Goal: Transaction & Acquisition: Book appointment/travel/reservation

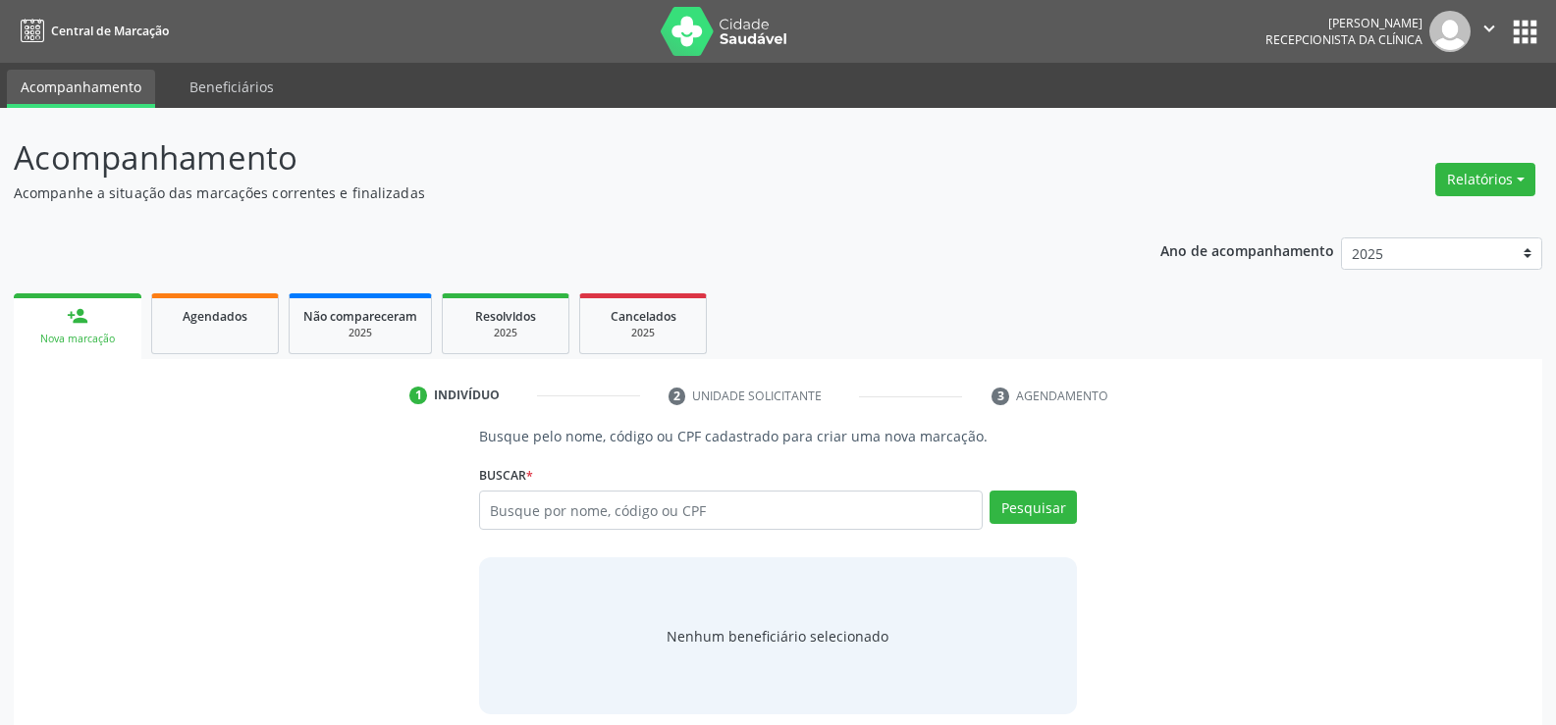
click at [487, 491] on input "text" at bounding box center [730, 510] width 503 height 39
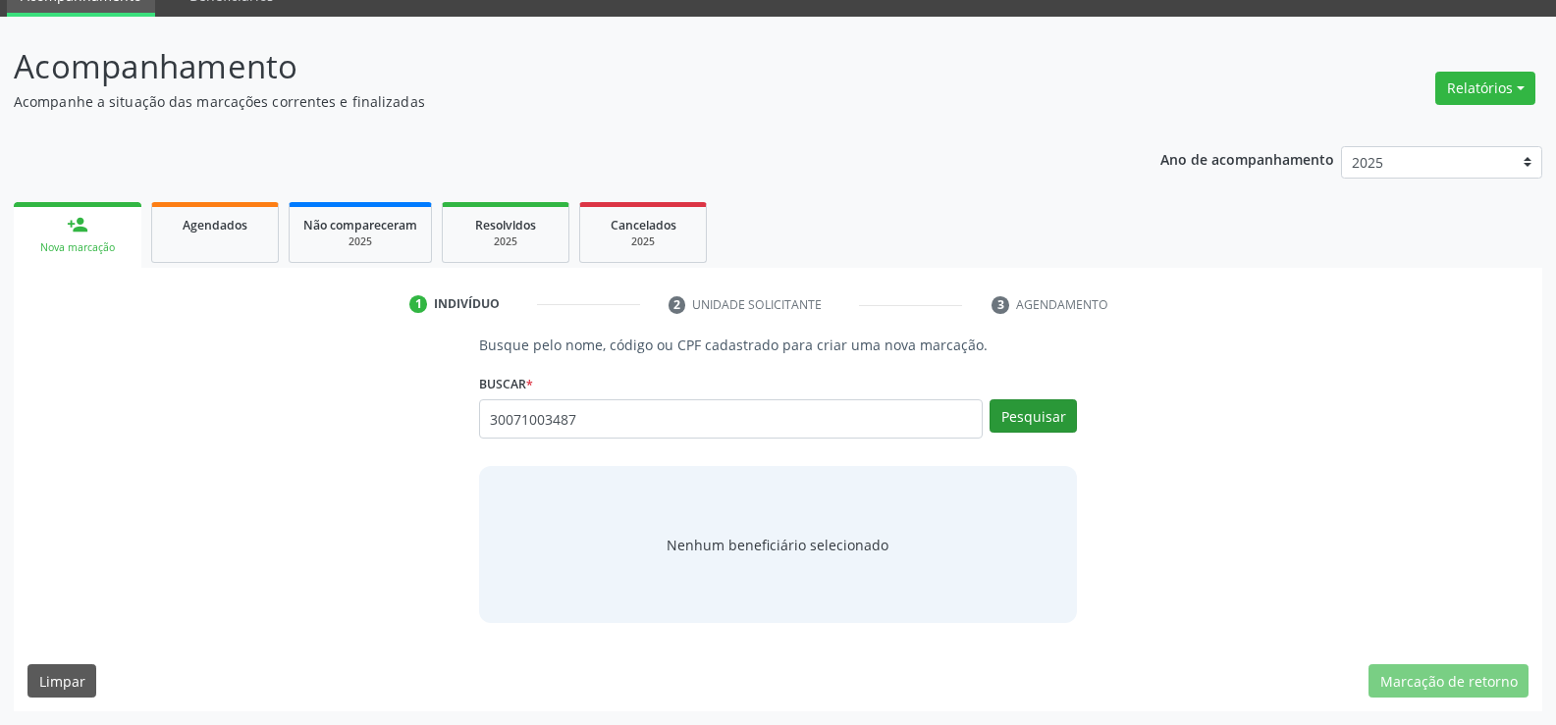
type input "30071003487"
click at [1002, 426] on button "Pesquisar" at bounding box center [1032, 415] width 87 height 33
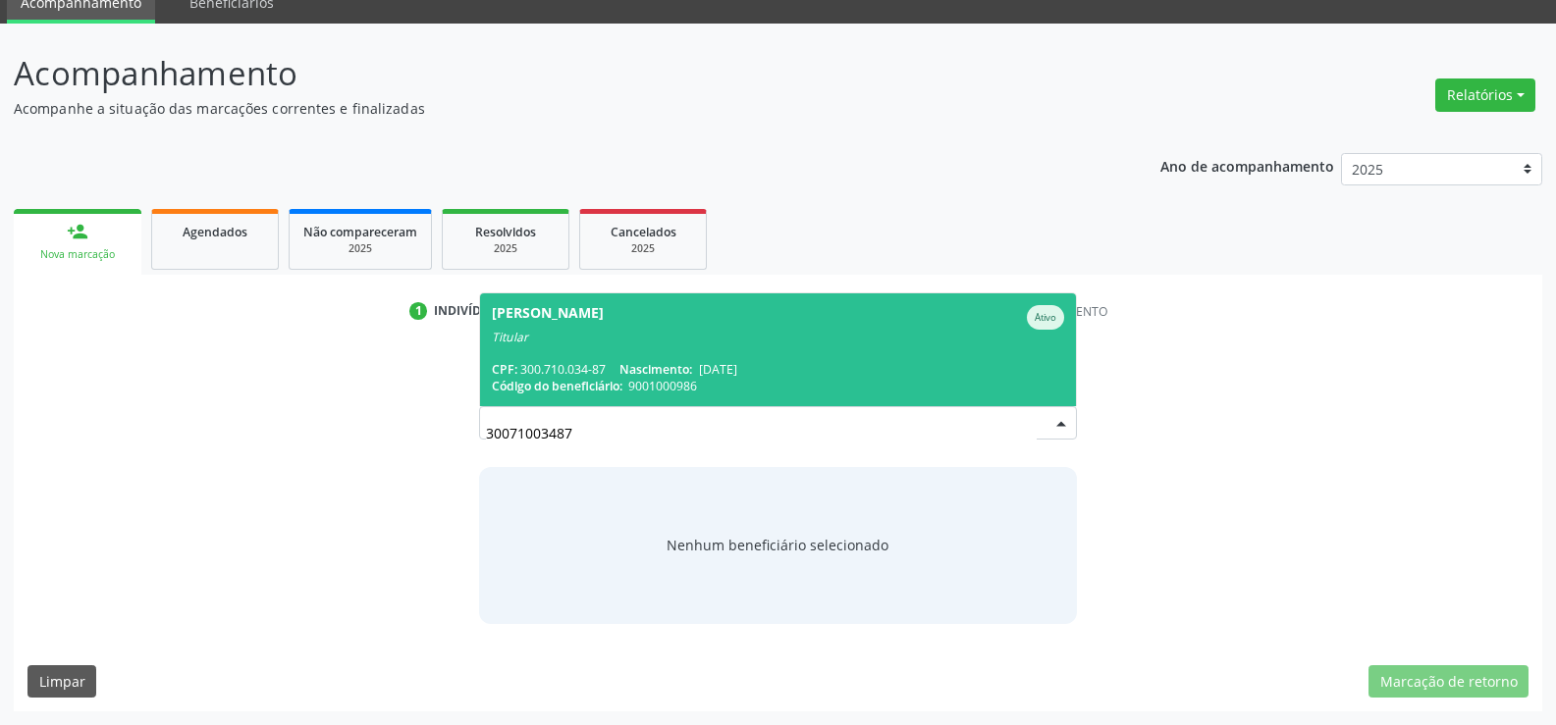
click at [784, 359] on span "[PERSON_NAME] Ativo Titular CPF: 300.710.034-87 Nascimento: [DATE] Código do be…" at bounding box center [778, 349] width 596 height 113
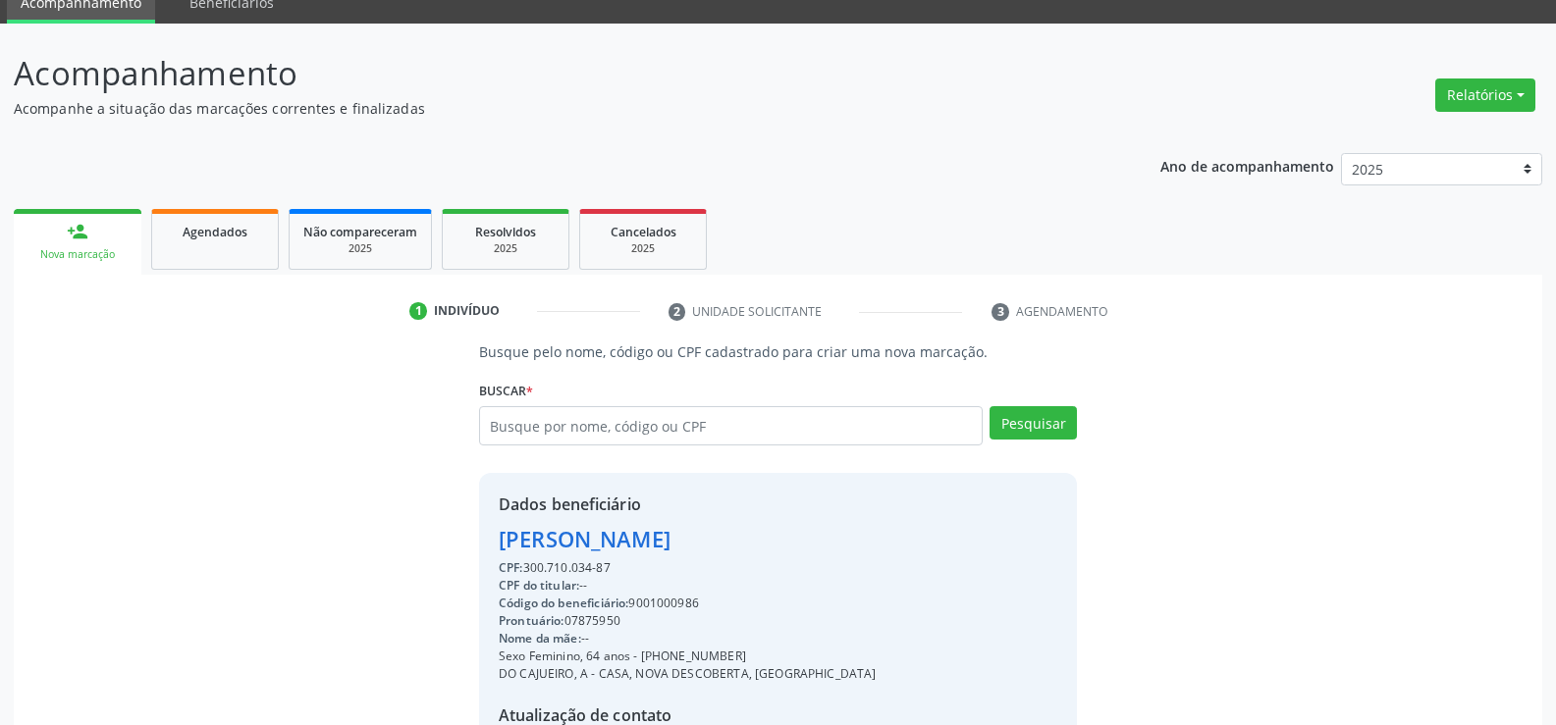
drag, startPoint x: 614, startPoint y: 567, endPoint x: 455, endPoint y: 522, distance: 165.3
click at [455, 522] on div "Busque pelo nome, código ou CPF cadastrado para criar uma nova marcação. [GEOGR…" at bounding box center [777, 596] width 1501 height 508
copy div "[PERSON_NAME] CPF: 300.710.034-87"
click at [502, 401] on label "Buscar *" at bounding box center [506, 391] width 54 height 30
click at [510, 434] on input "text" at bounding box center [730, 425] width 503 height 39
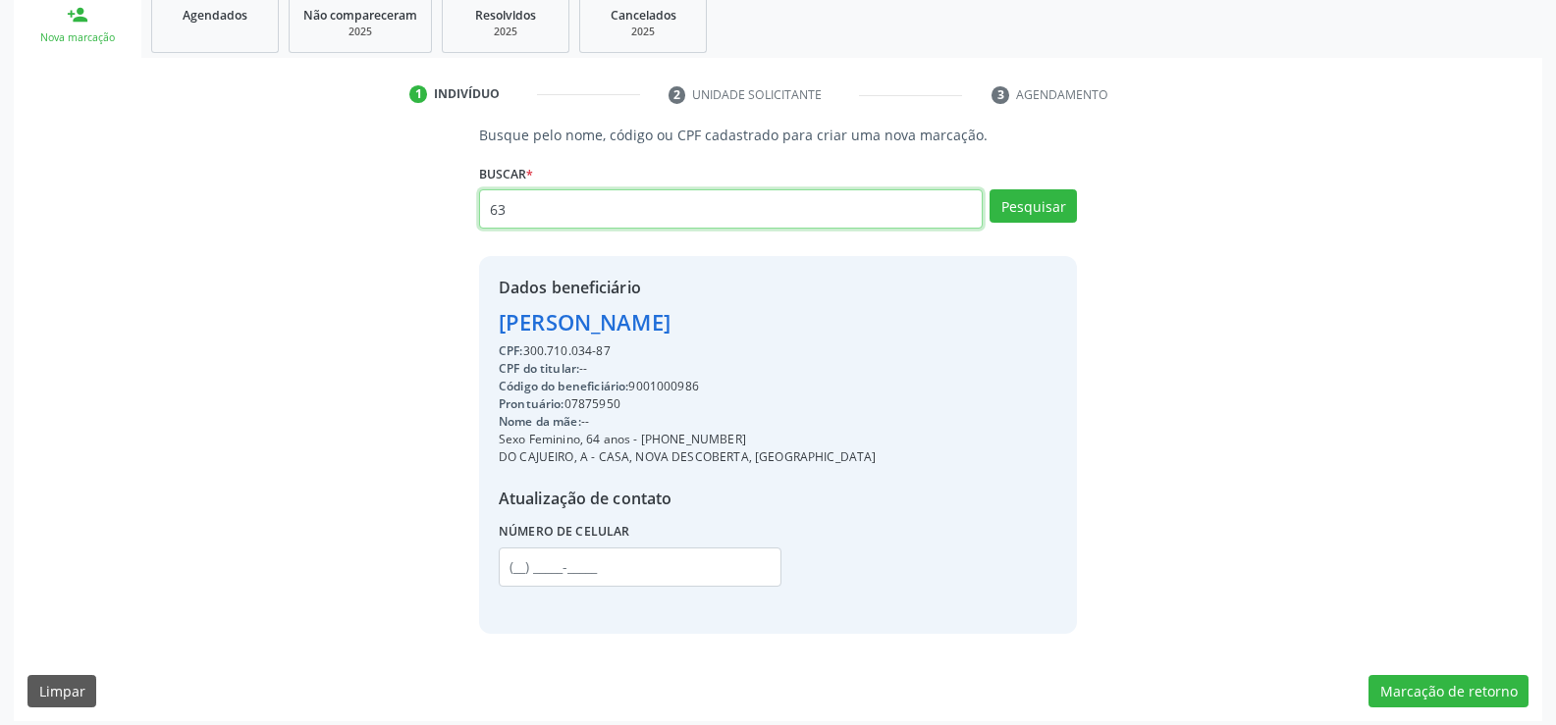
scroll to position [311, 0]
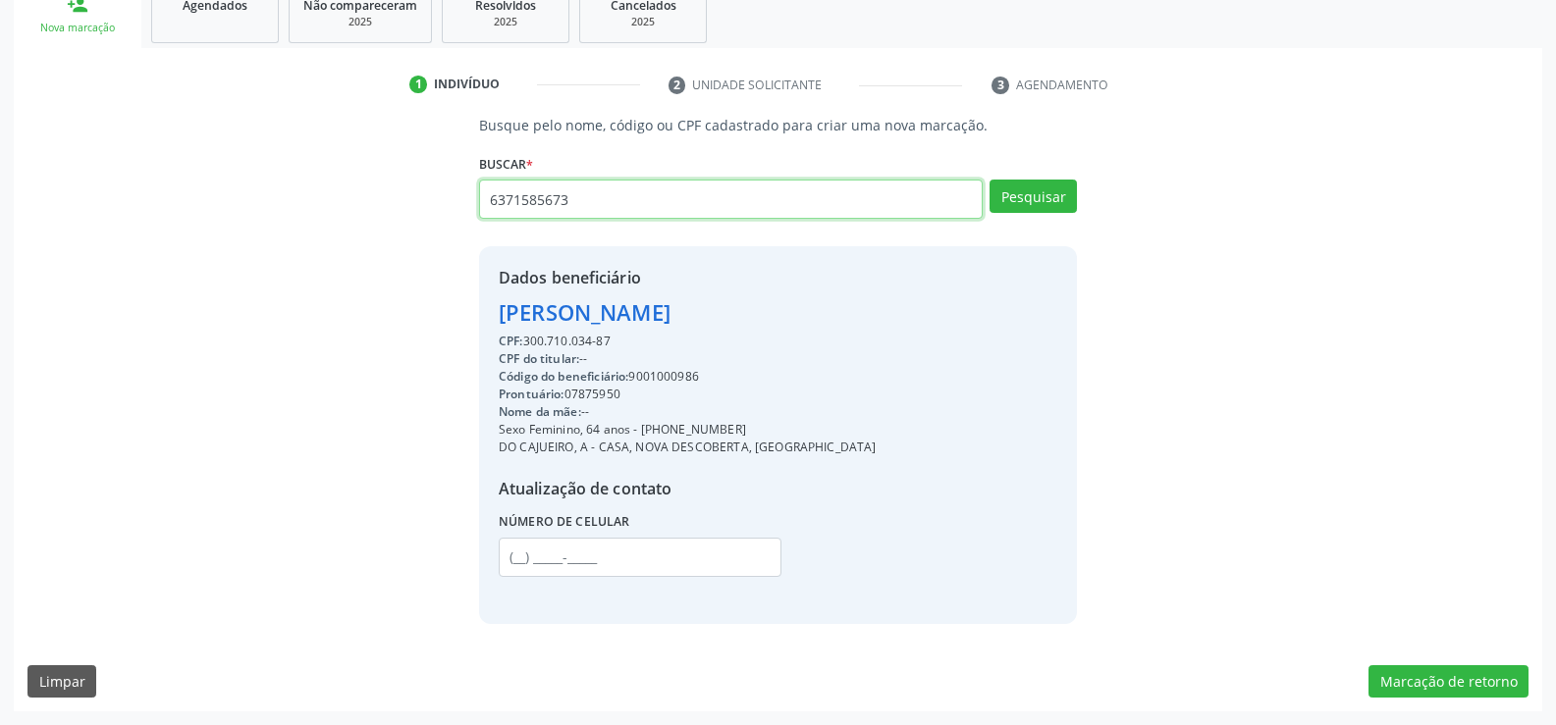
type input "6371585673"
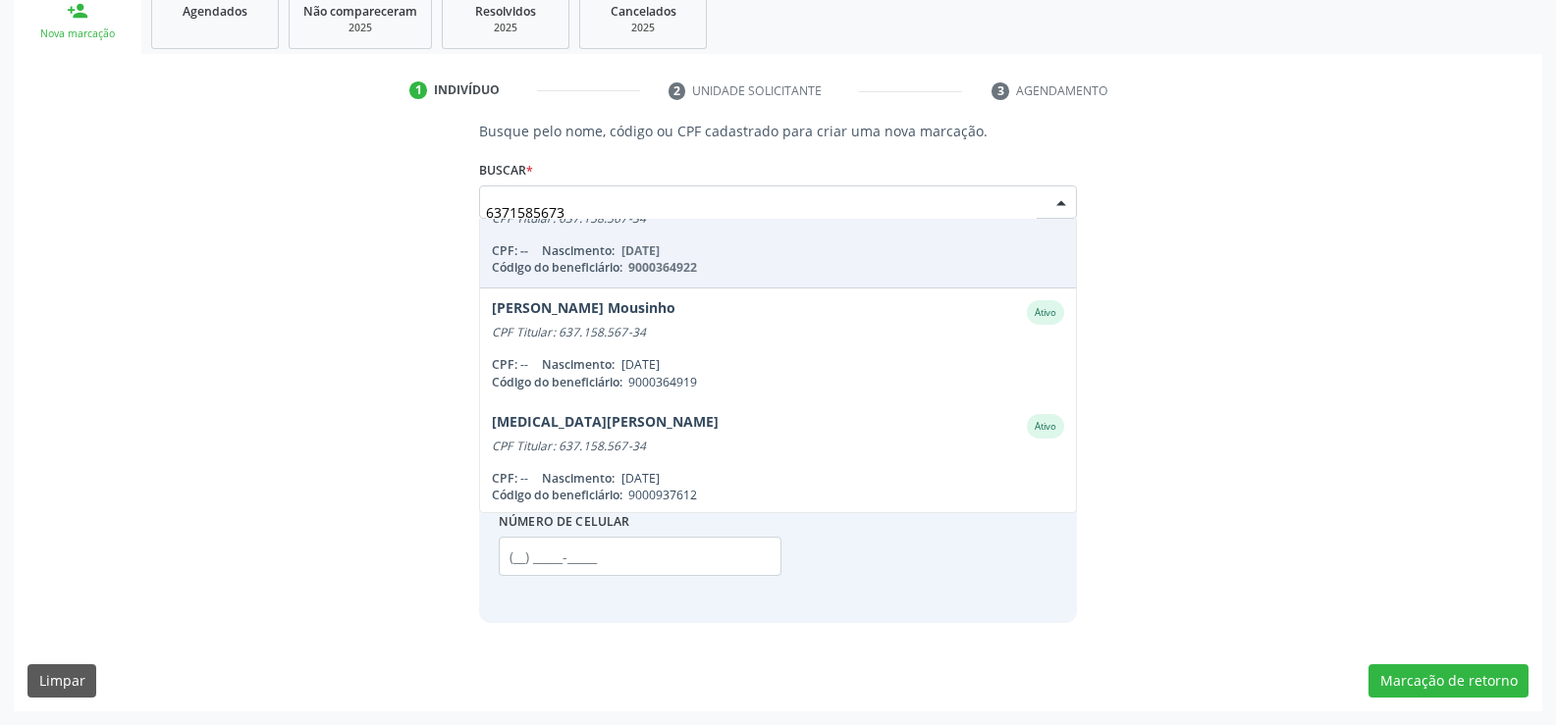
scroll to position [160, 0]
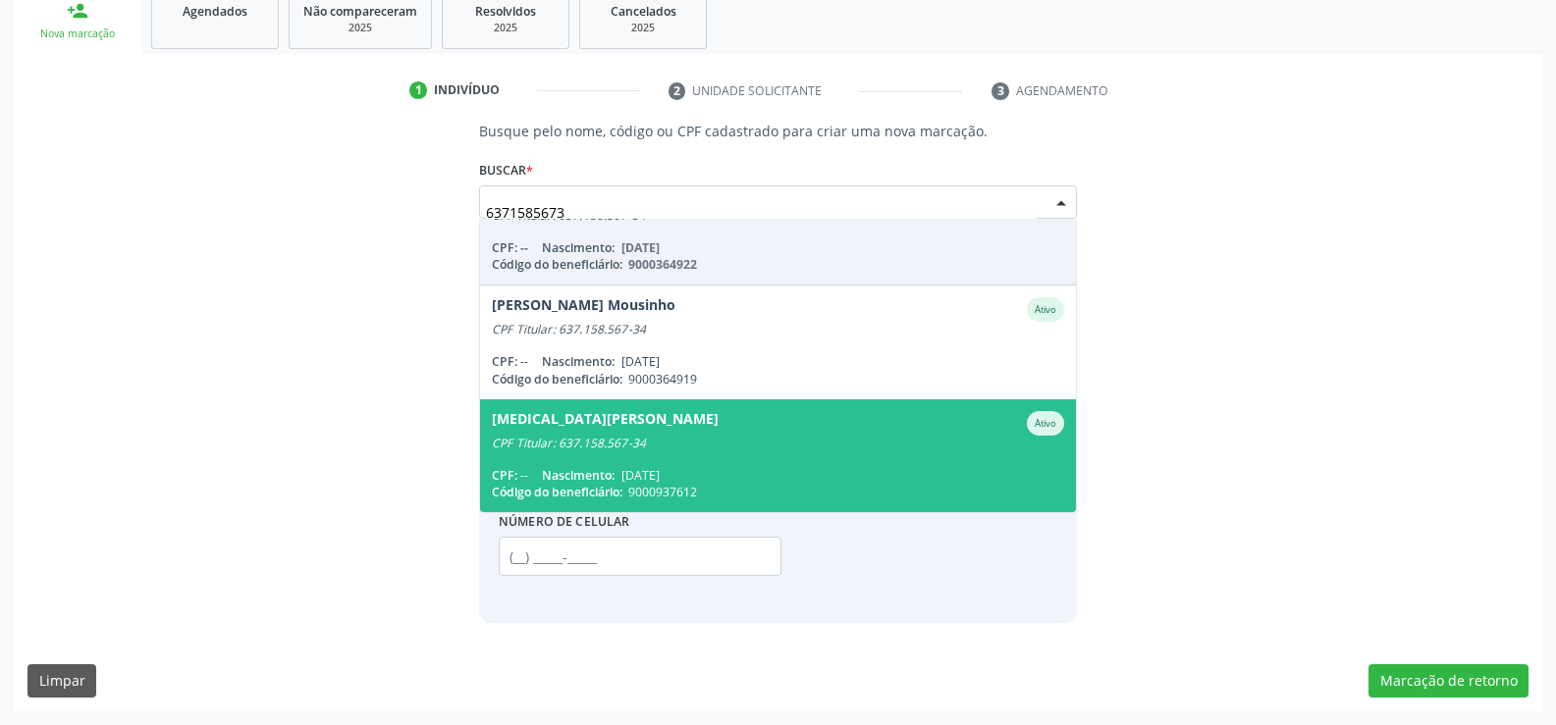
click at [620, 434] on div "[MEDICAL_DATA][PERSON_NAME]" at bounding box center [605, 423] width 227 height 25
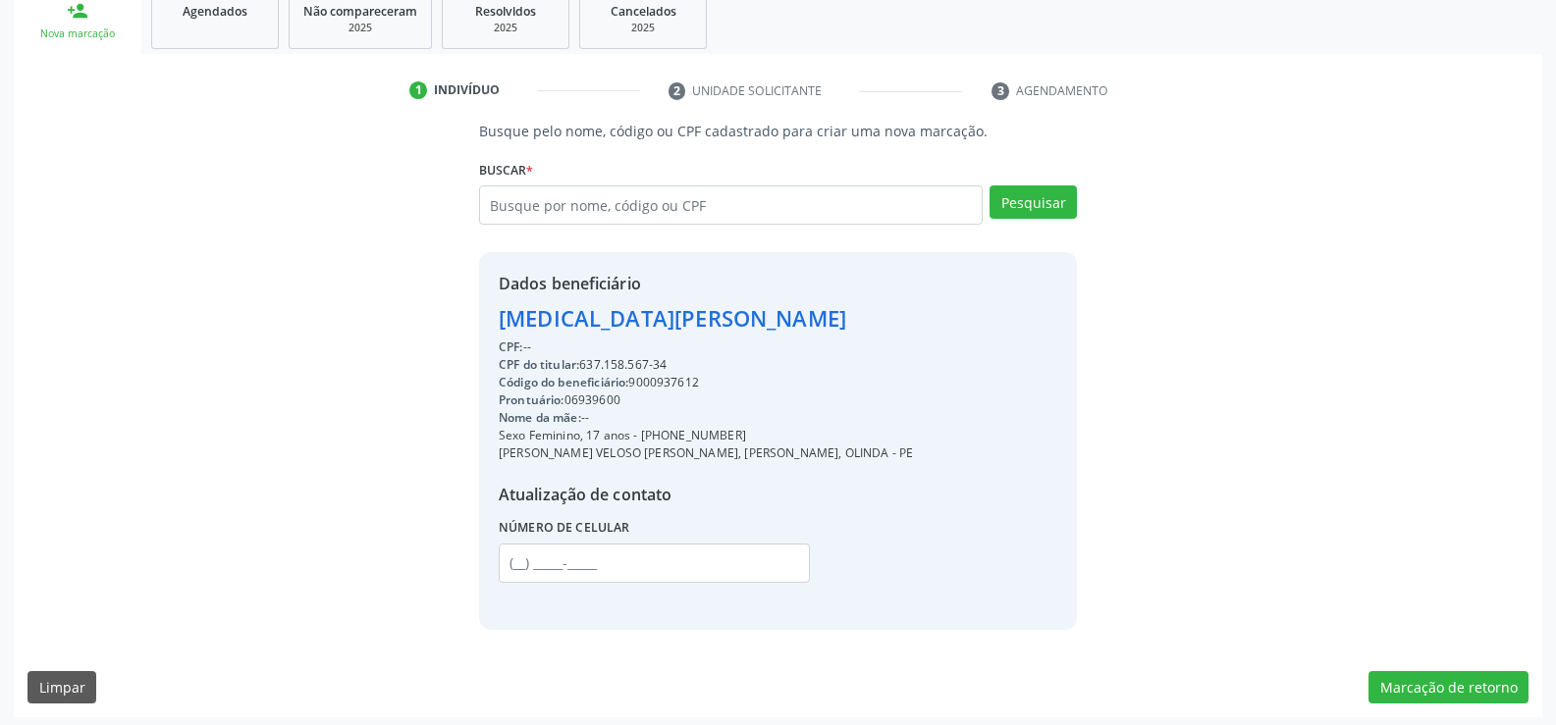
scroll to position [311, 0]
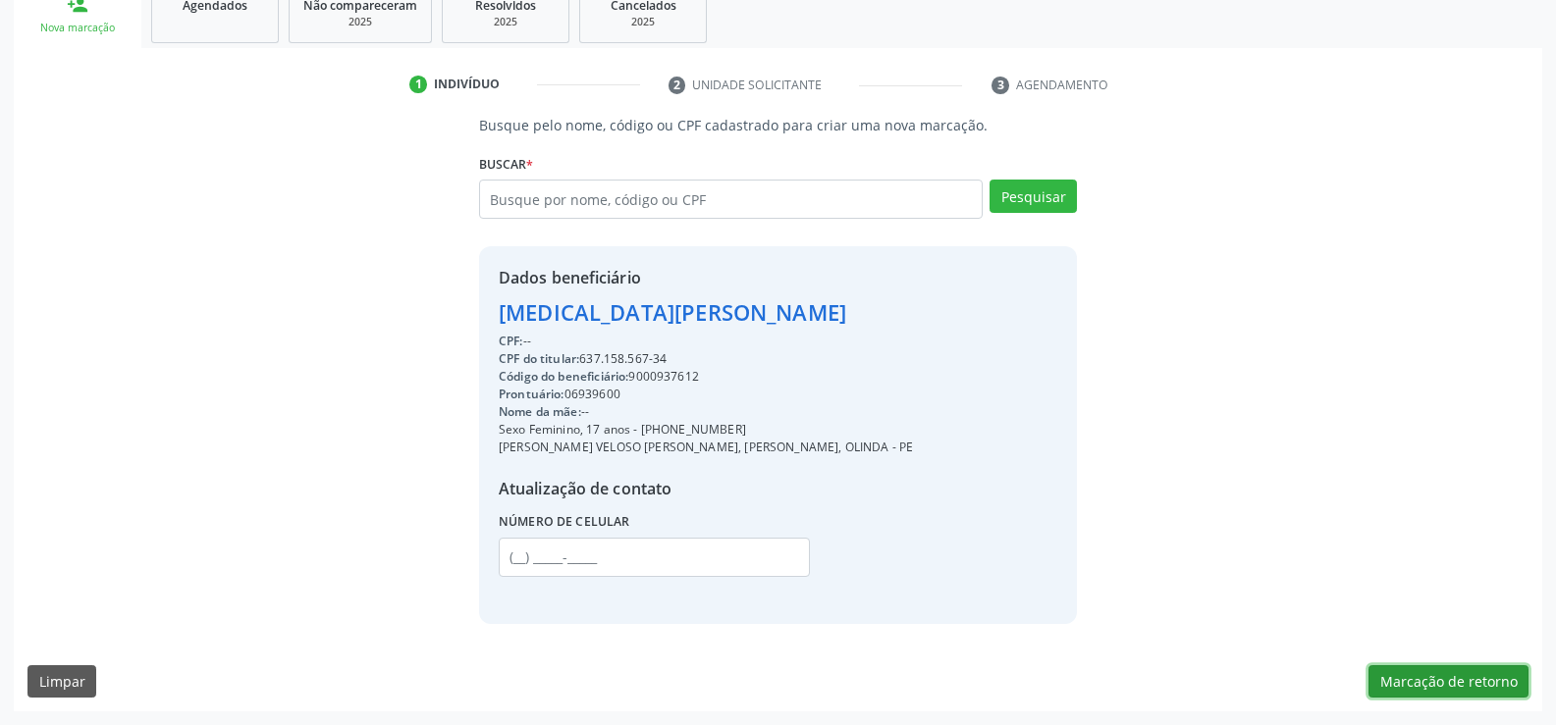
click at [1470, 690] on button "Marcação de retorno" at bounding box center [1448, 681] width 160 height 33
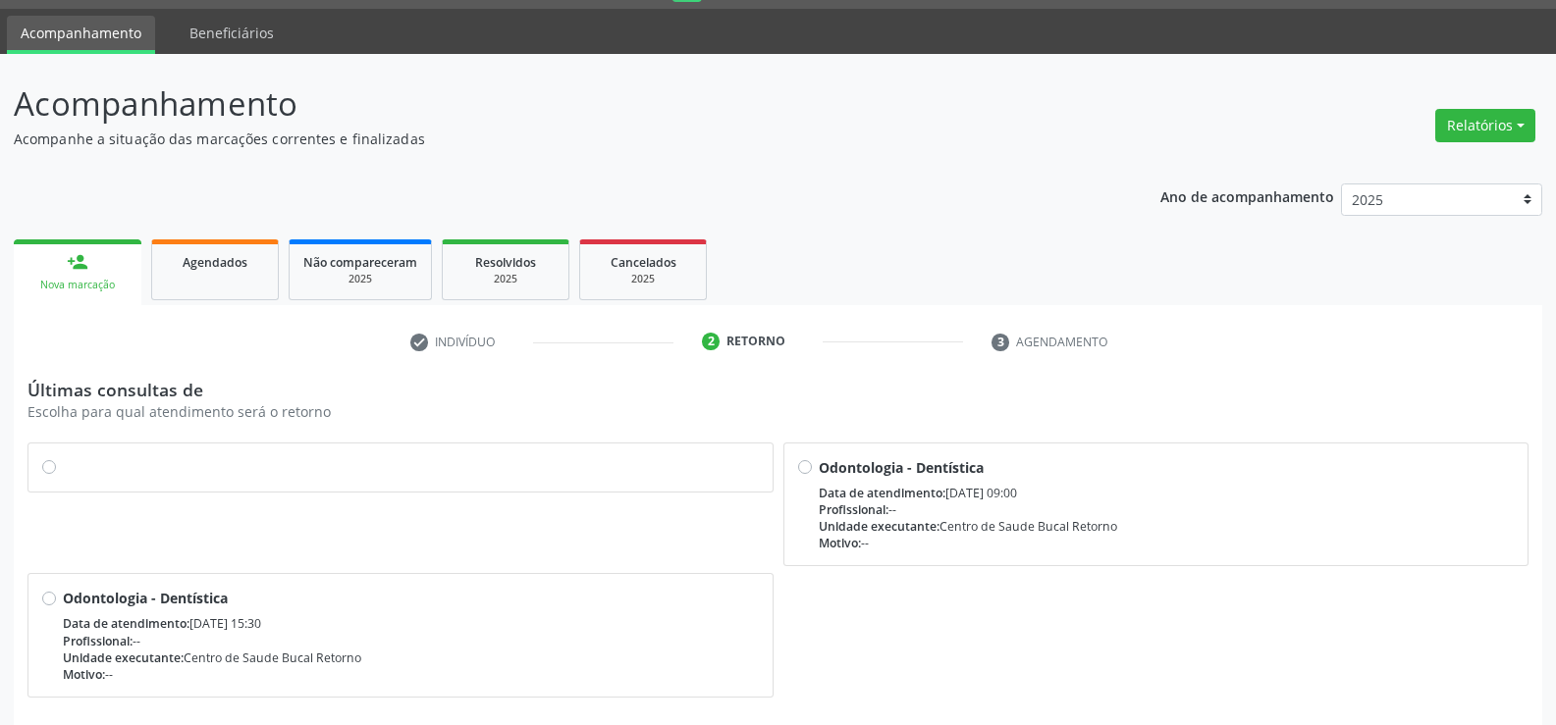
scroll to position [98, 0]
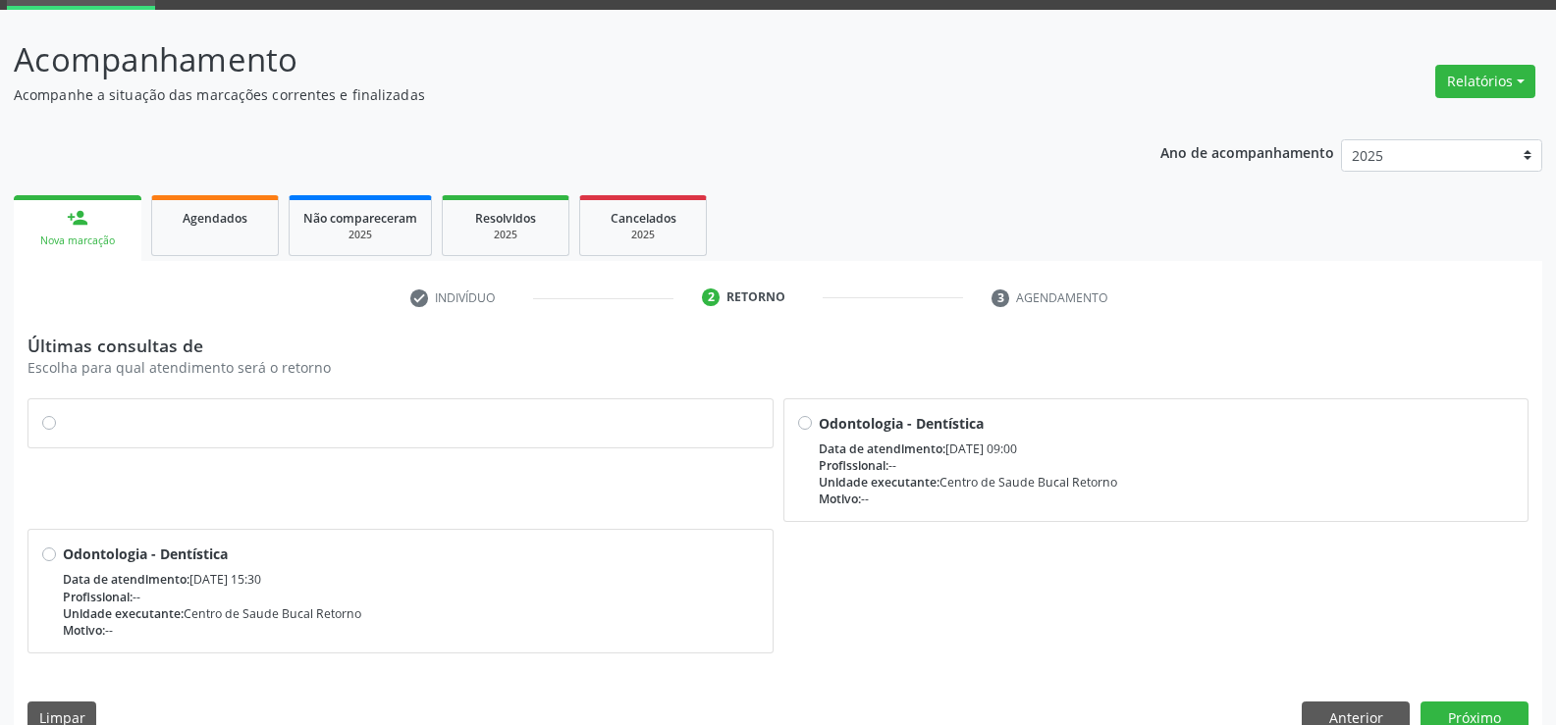
click at [63, 413] on label at bounding box center [411, 413] width 696 height 0
click at [46, 424] on input "radio" at bounding box center [49, 422] width 14 height 18
radio input "true"
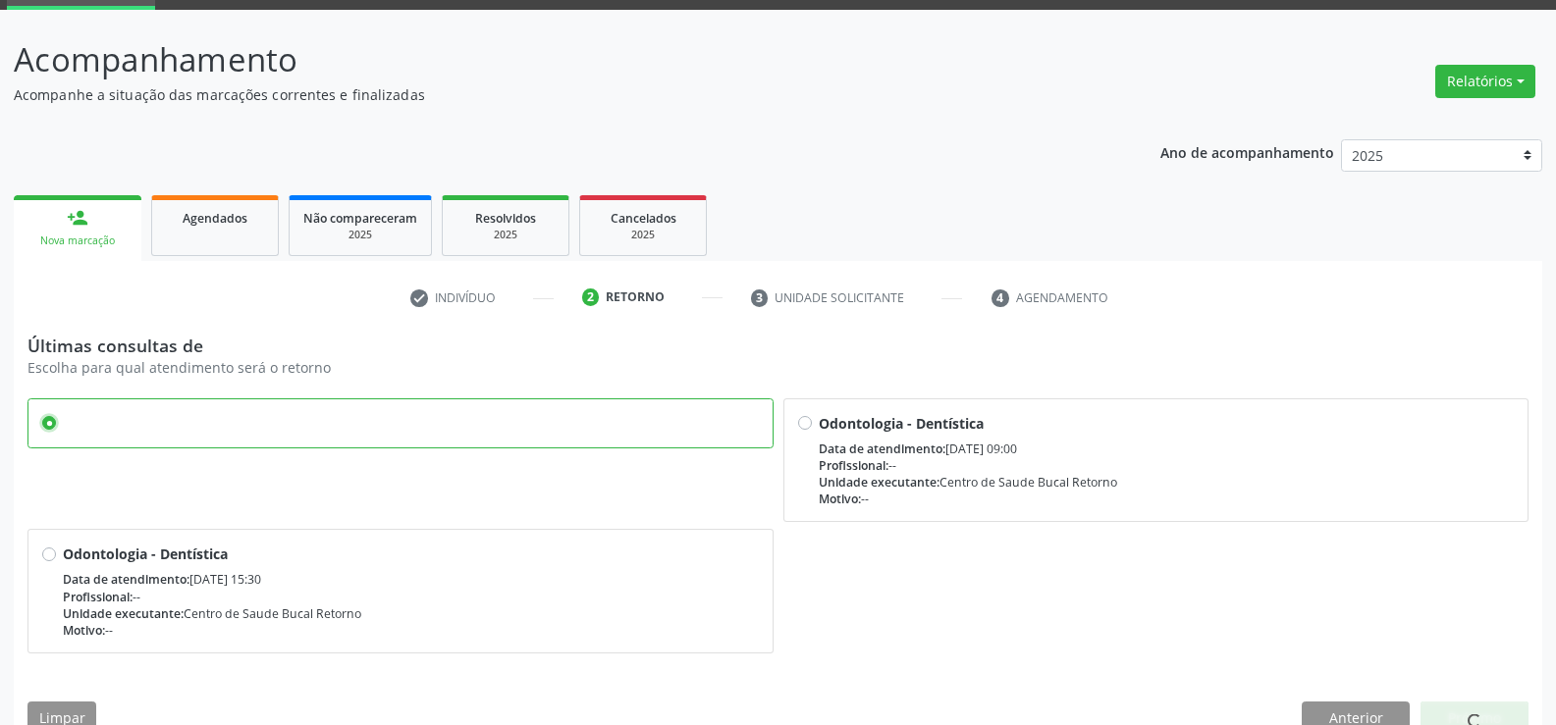
scroll to position [135, 0]
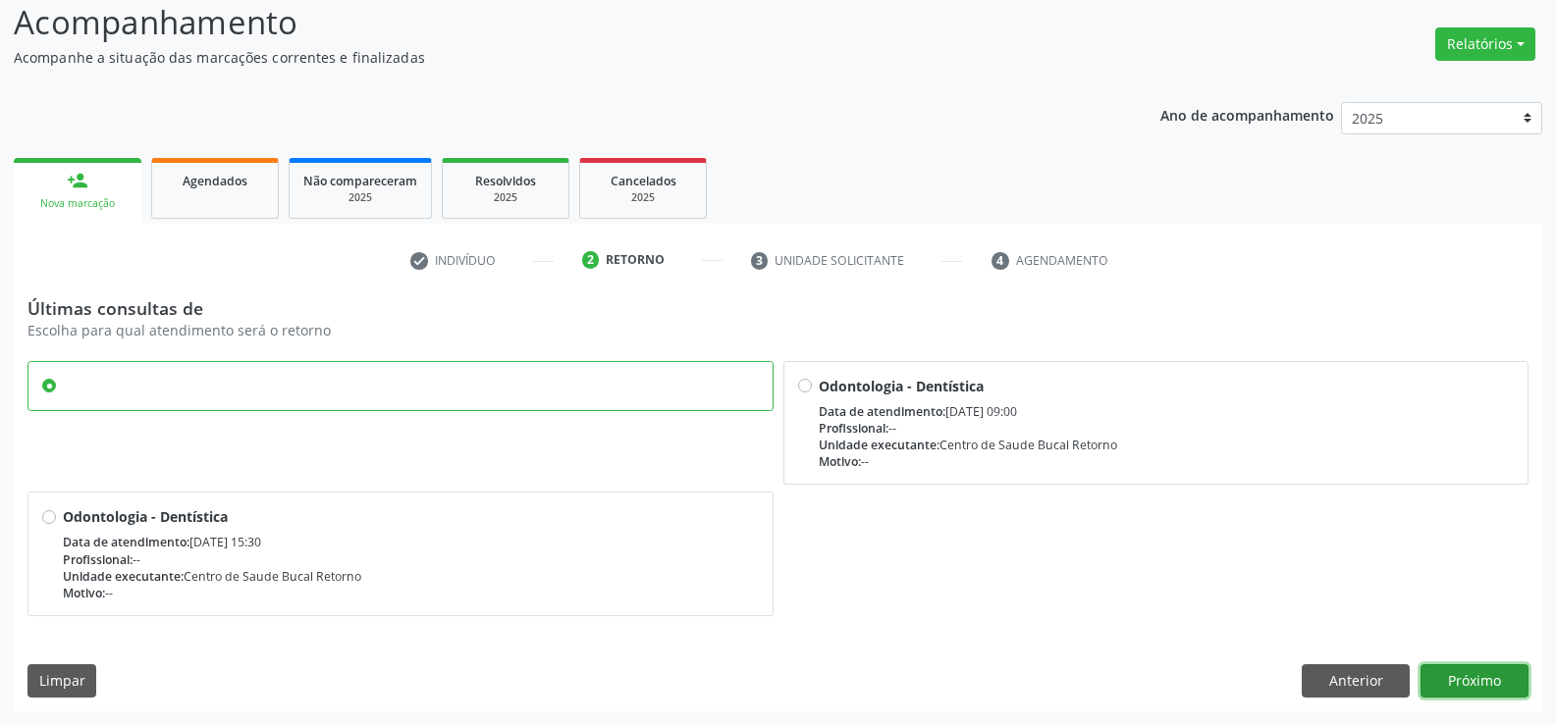
click at [1473, 679] on button "Próximo" at bounding box center [1474, 680] width 108 height 33
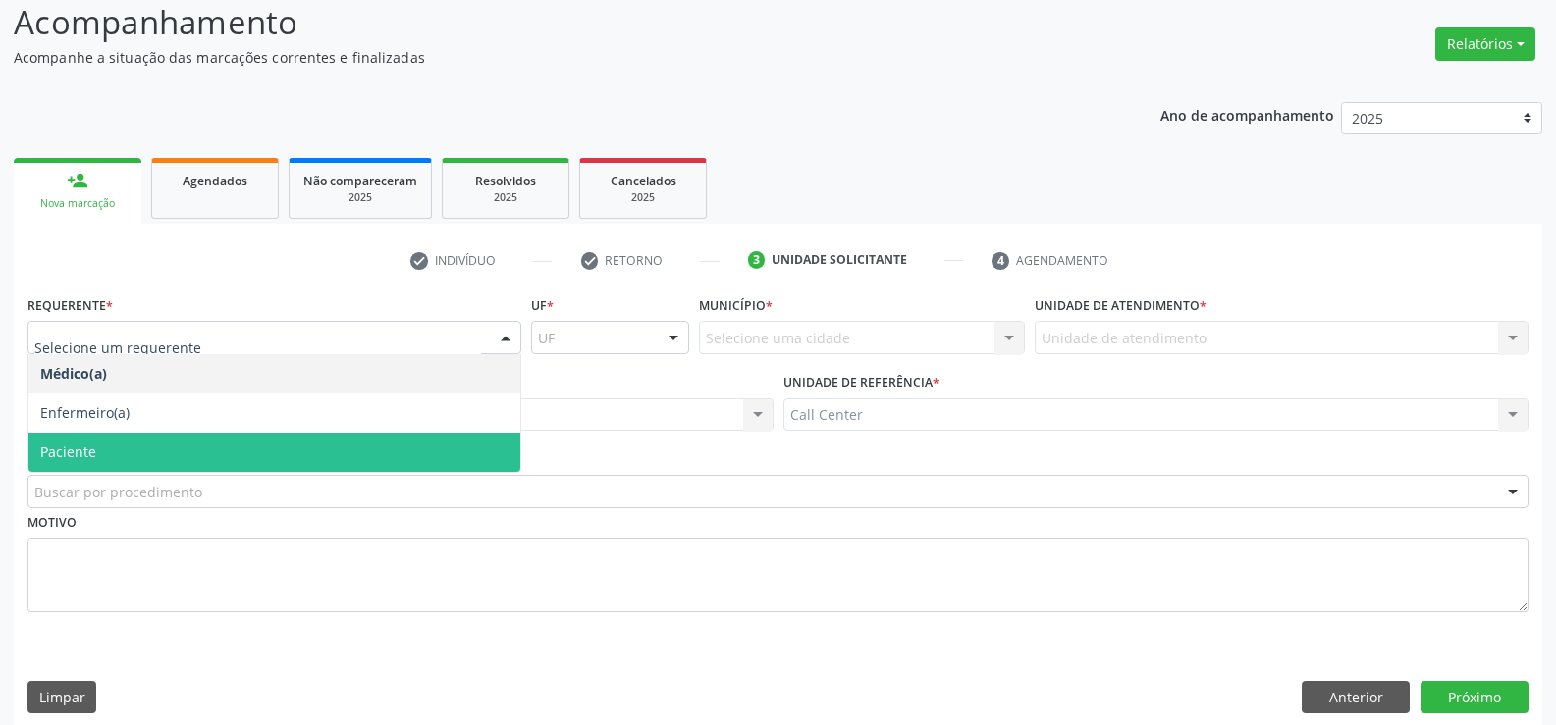
click at [105, 439] on span "Paciente" at bounding box center [274, 452] width 492 height 39
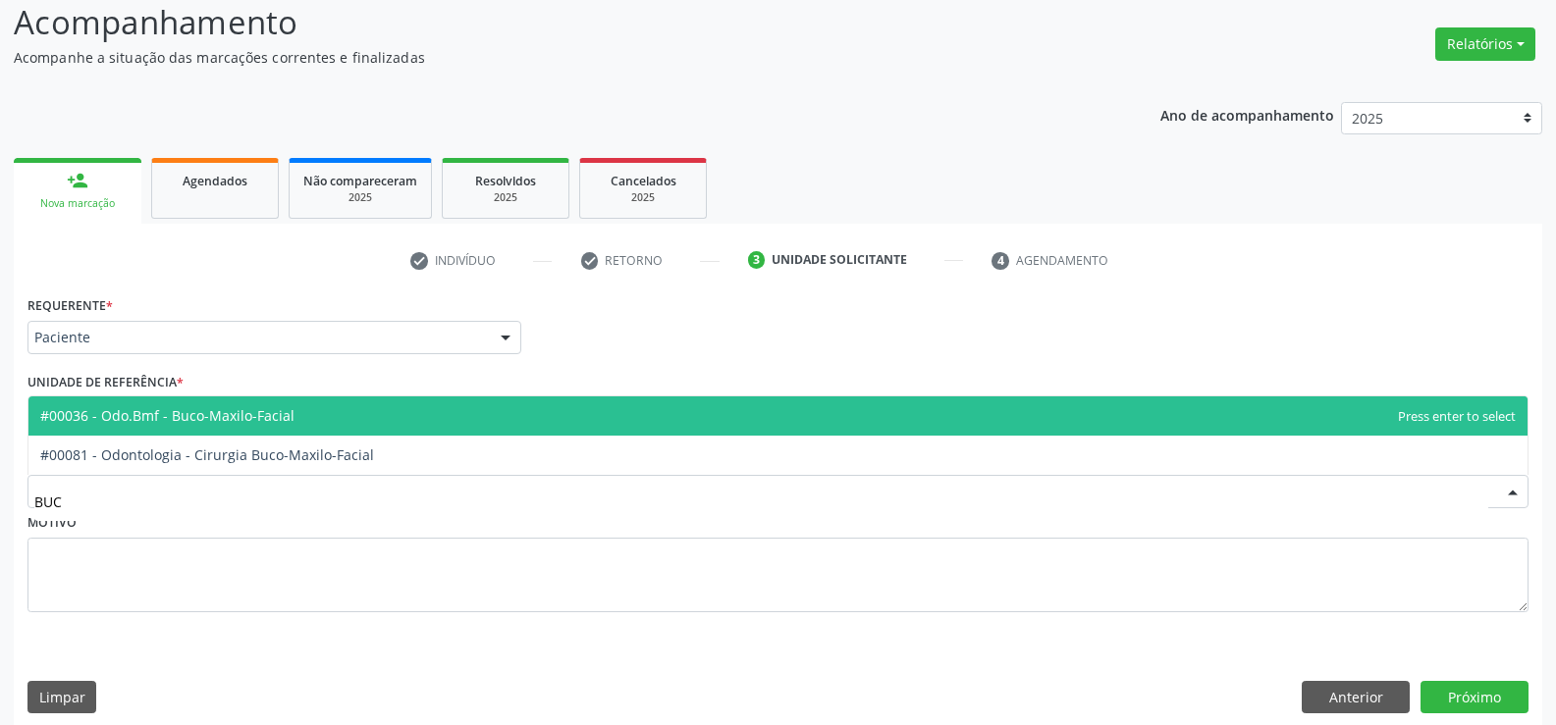
type input "BUCO"
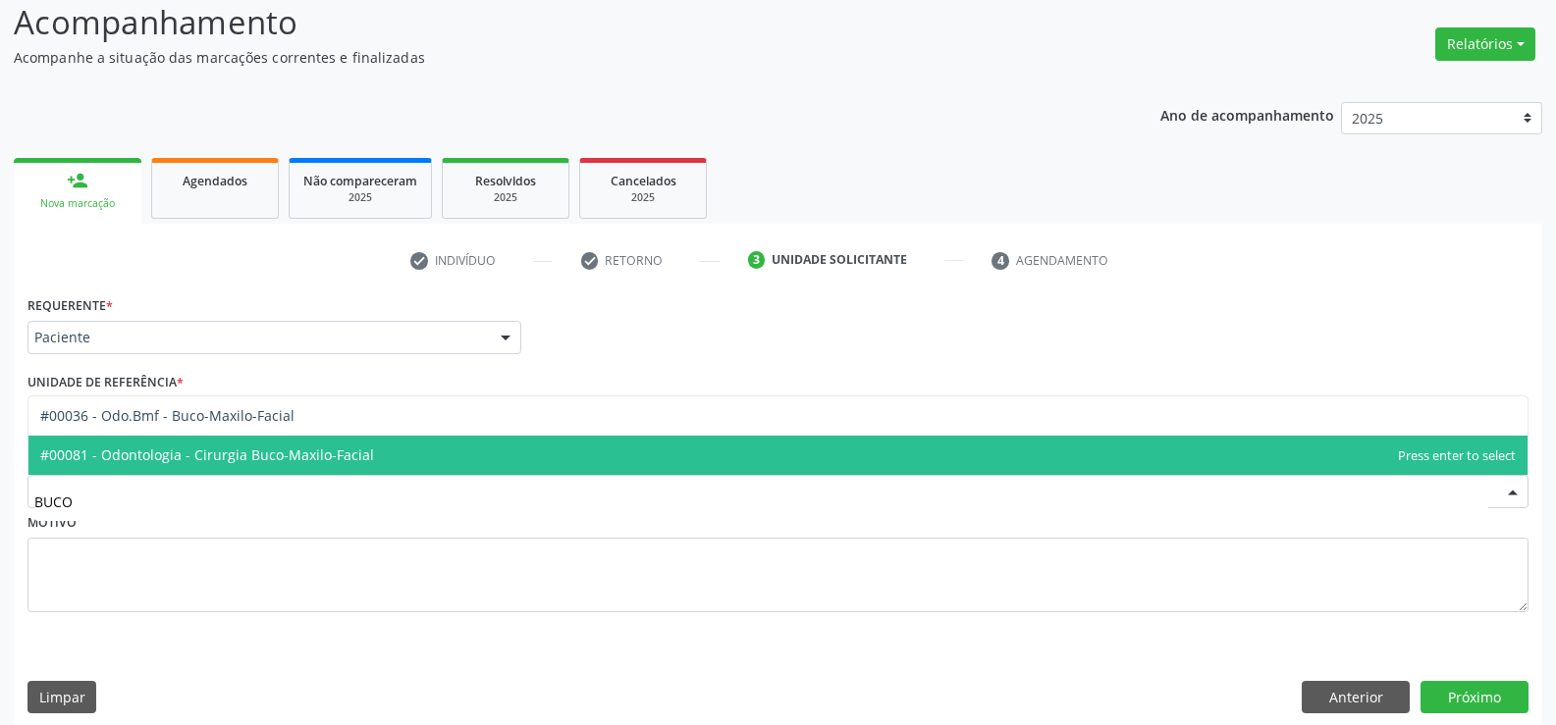
click at [199, 459] on span "#00081 - Odontologia - Cirurgia Buco-Maxilo-Facial" at bounding box center [207, 455] width 334 height 19
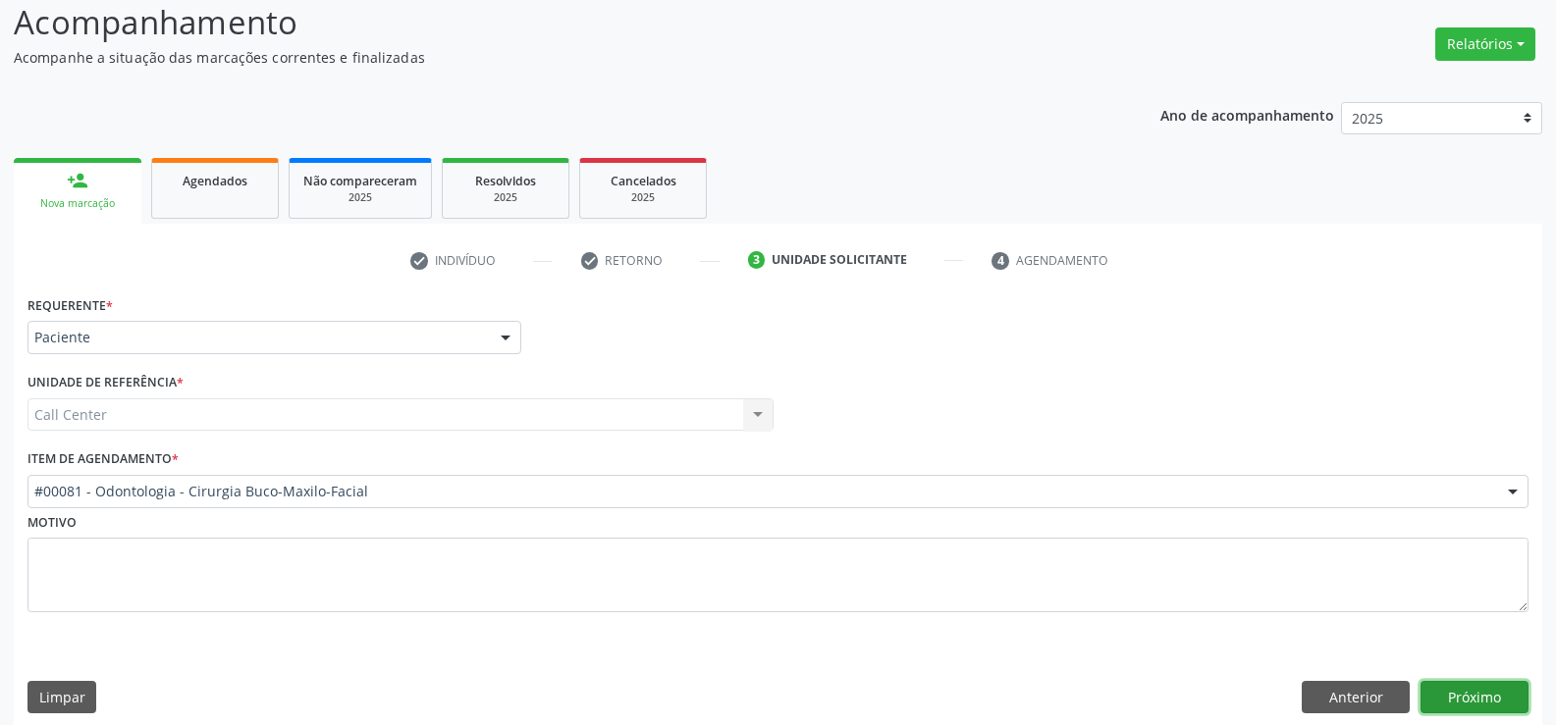
click at [1467, 690] on button "Próximo" at bounding box center [1474, 697] width 108 height 33
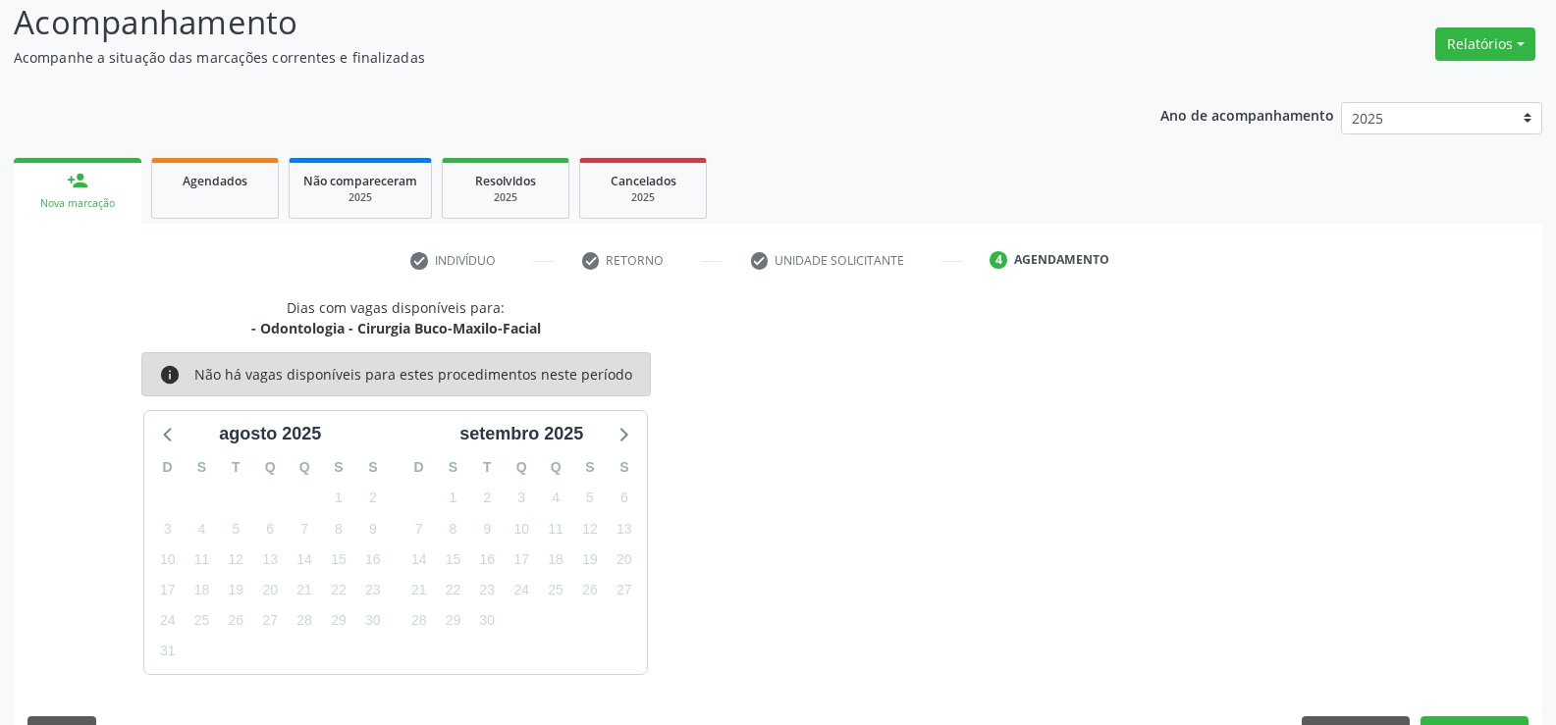
scroll to position [186, 0]
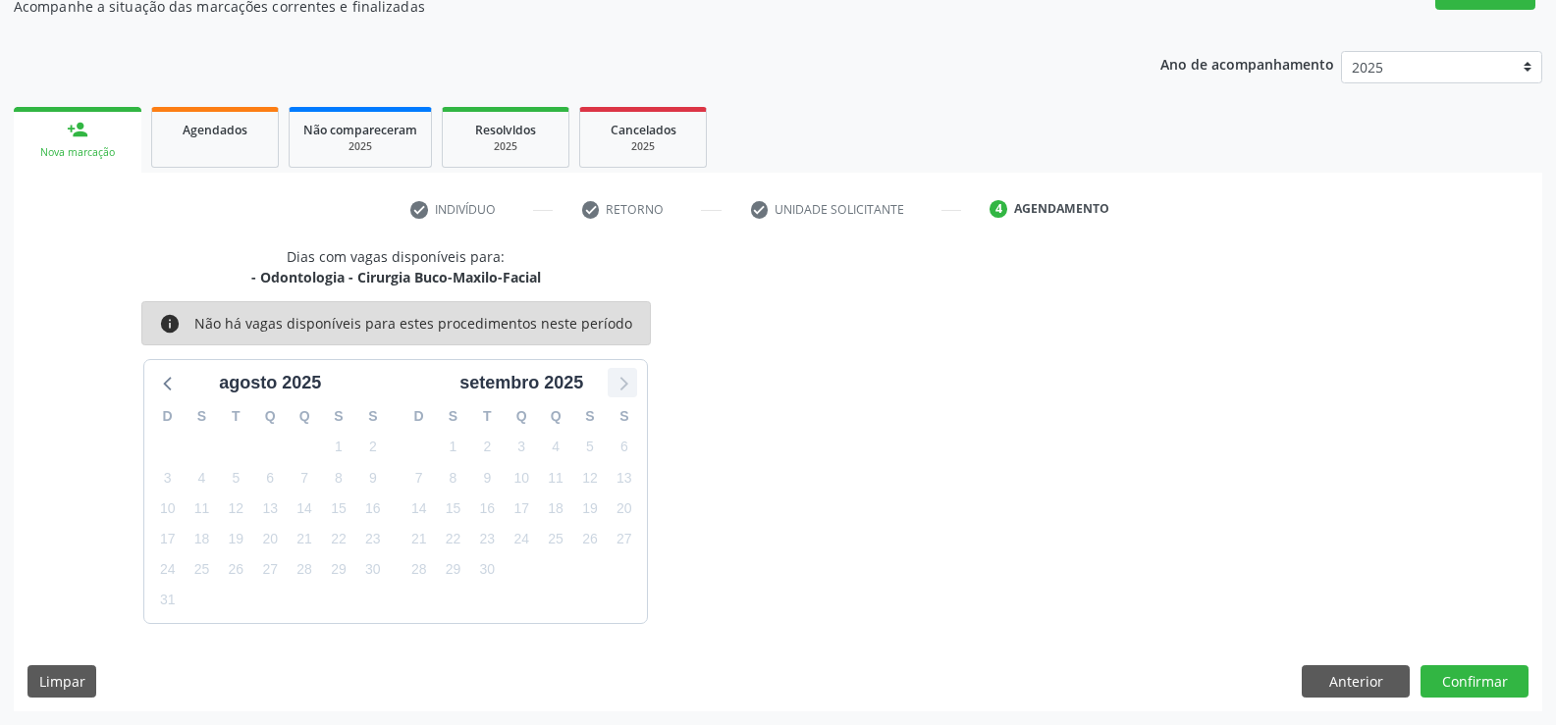
click at [633, 385] on icon at bounding box center [622, 383] width 26 height 26
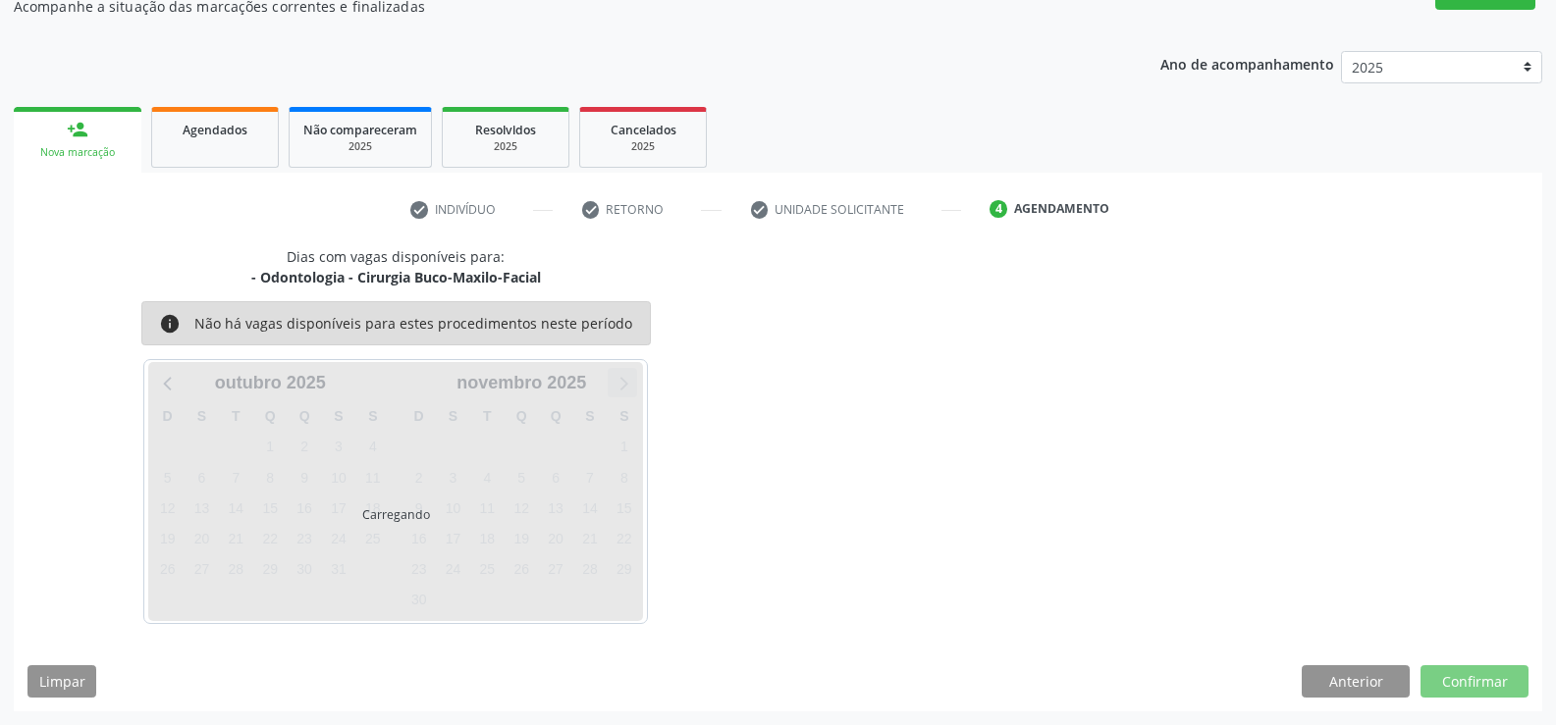
scroll to position [129, 0]
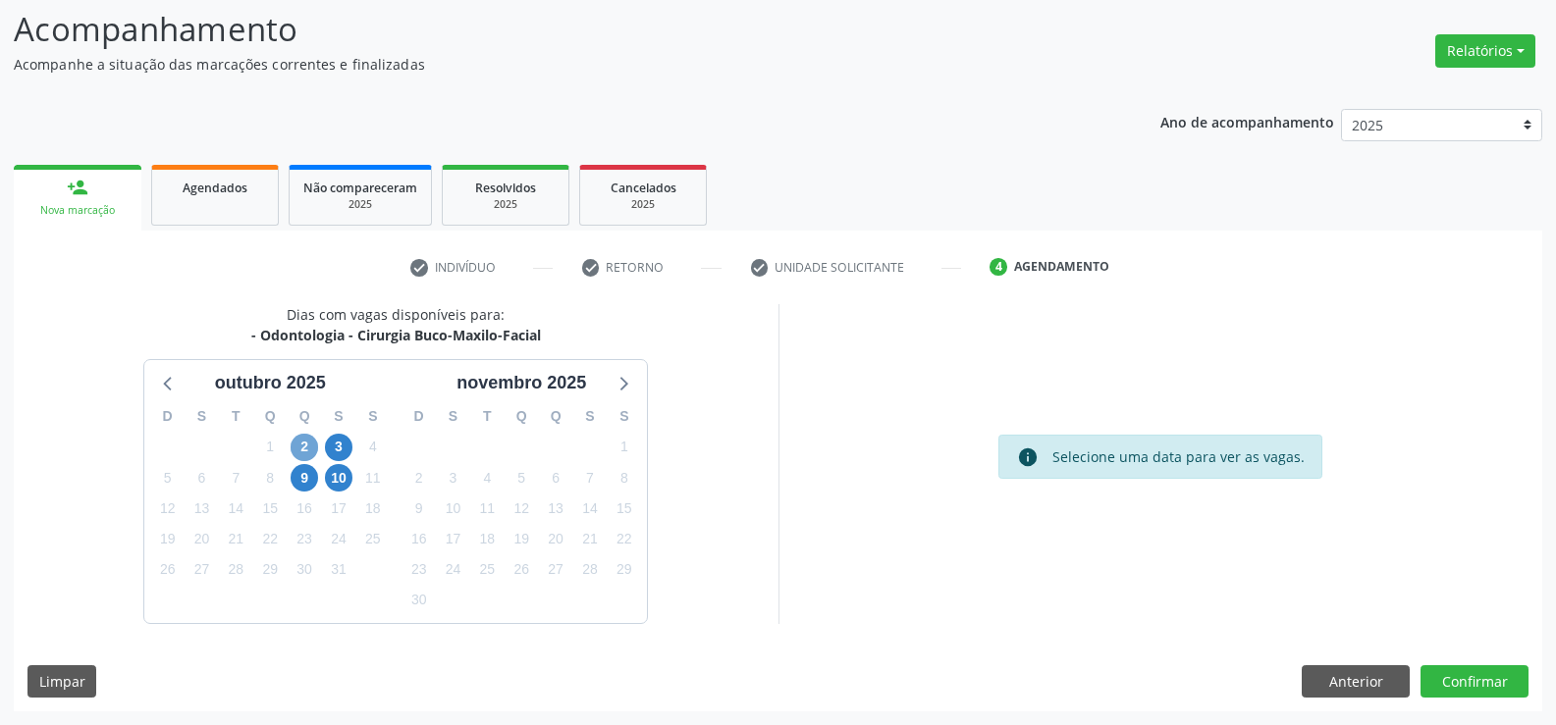
click at [299, 452] on span "2" at bounding box center [304, 447] width 27 height 27
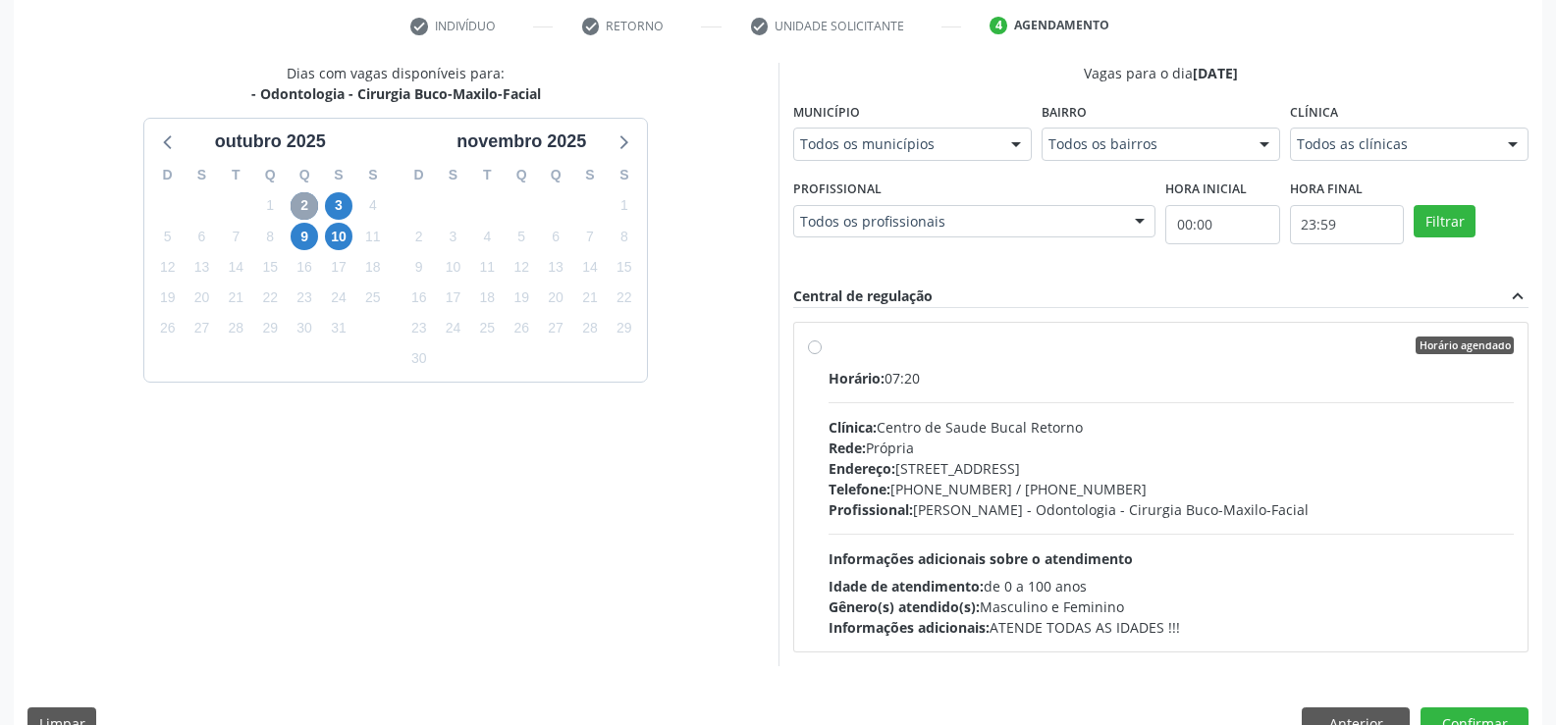
scroll to position [412, 0]
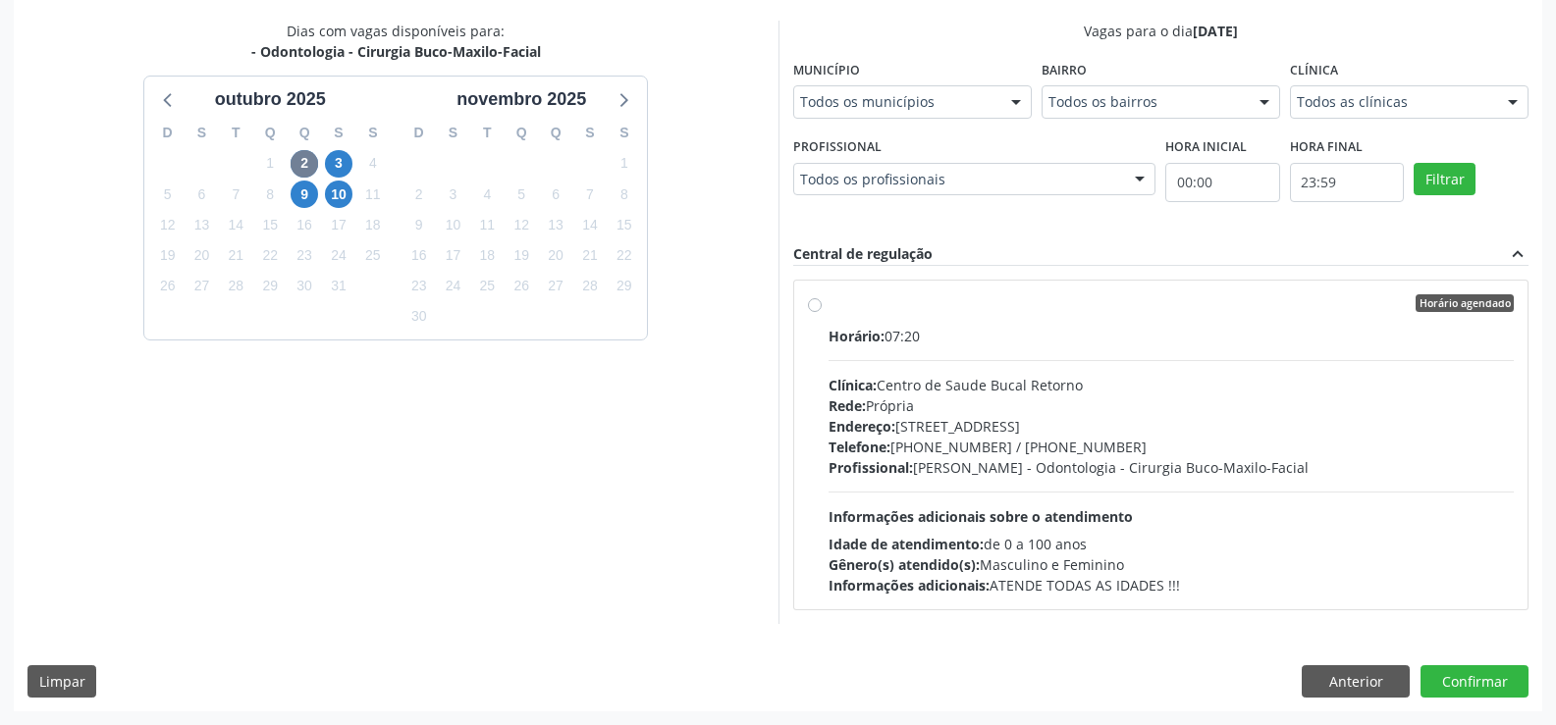
click at [828, 308] on label "Horário agendado Horário: 07:20 Clínica: Centro de Saude Bucal Retorno Rede: Pr…" at bounding box center [1171, 444] width 686 height 301
click at [810, 308] on input "Horário agendado Horário: 07:20 Clínica: Centro de Saude Bucal Retorno Rede: Pr…" at bounding box center [815, 303] width 14 height 18
radio input "true"
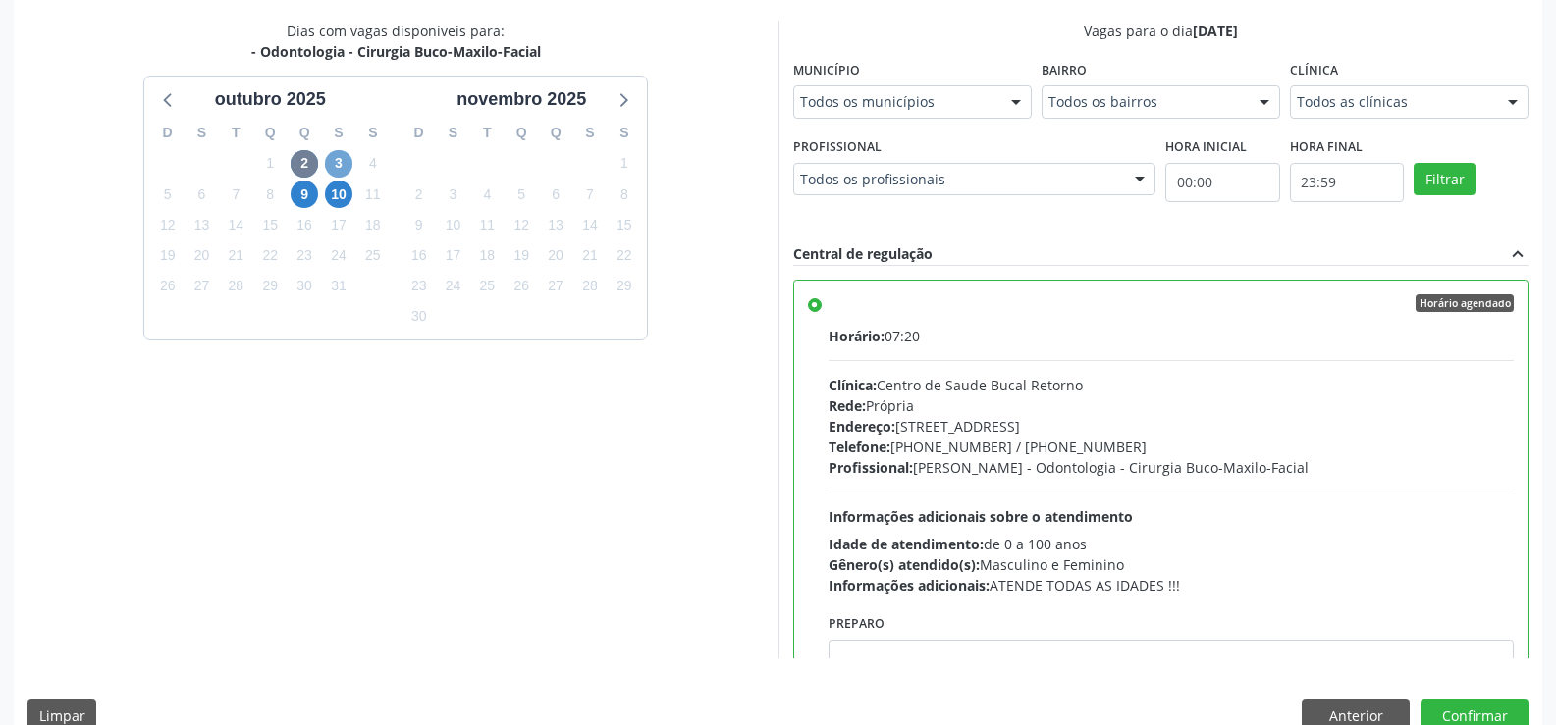
click at [325, 168] on span "3" at bounding box center [338, 163] width 27 height 27
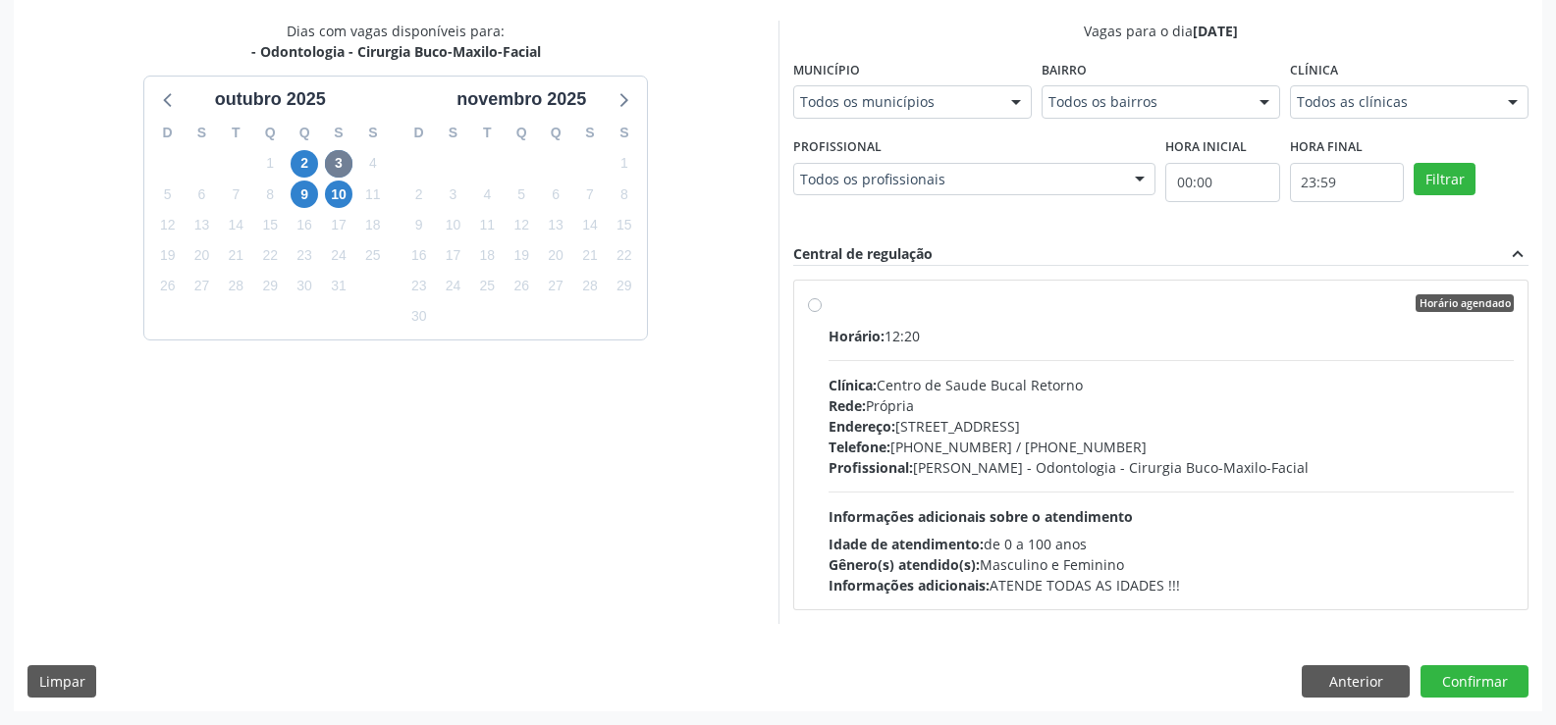
click at [828, 310] on label "Horário agendado Horário: 12:20 Clínica: Centro de Saude Bucal Retorno Rede: Pr…" at bounding box center [1171, 444] width 686 height 301
click at [814, 310] on input "Horário agendado Horário: 12:20 Clínica: Centro de Saude Bucal Retorno Rede: Pr…" at bounding box center [815, 303] width 14 height 18
radio input "true"
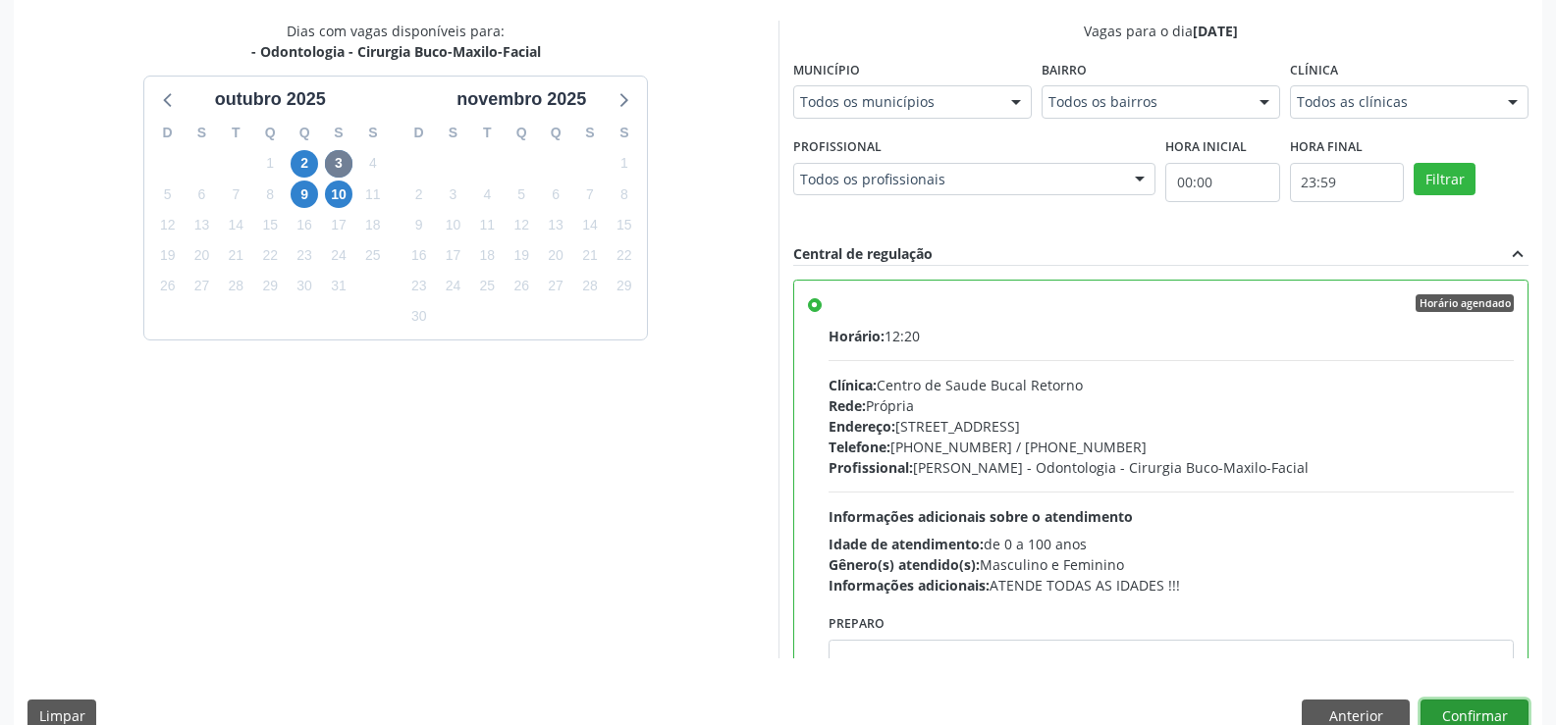
click at [1456, 706] on button "Confirmar" at bounding box center [1474, 716] width 108 height 33
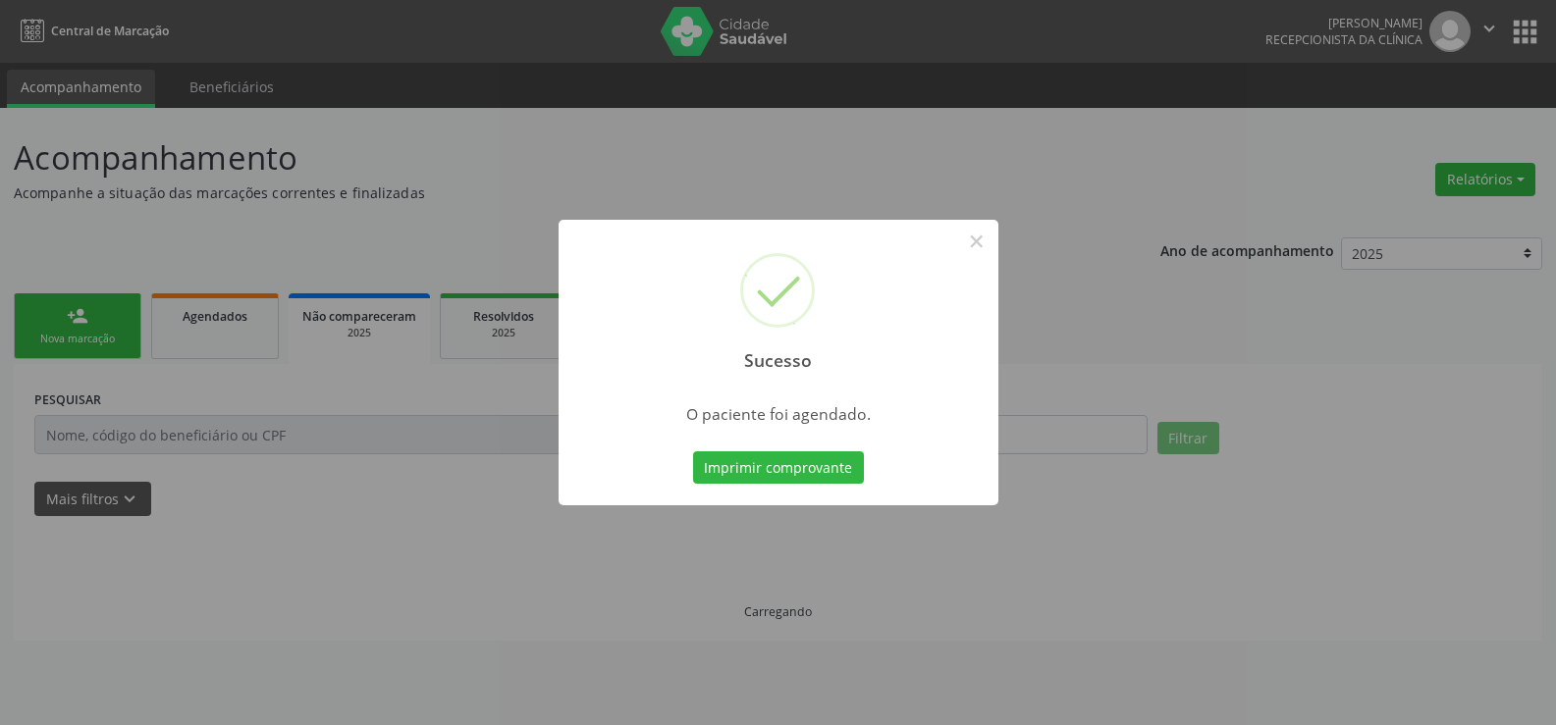
scroll to position [0, 0]
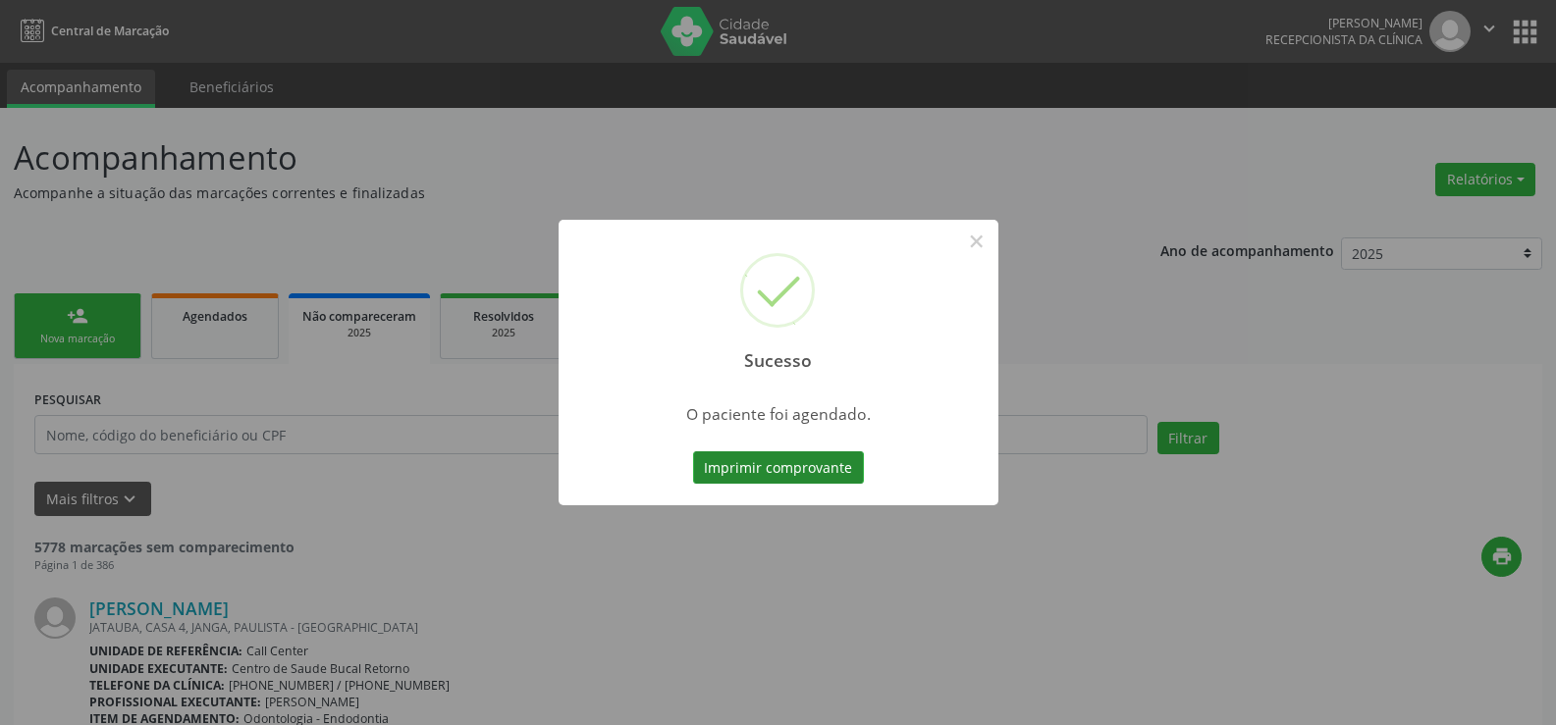
click at [735, 477] on button "Imprimir comprovante" at bounding box center [778, 467] width 171 height 33
